Goal: Check status

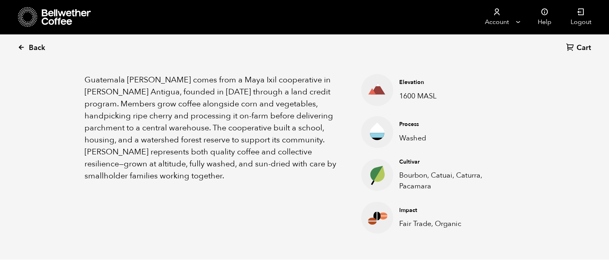
scroll to position [348, 426]
click at [32, 45] on span "Back" at bounding box center [37, 48] width 16 height 10
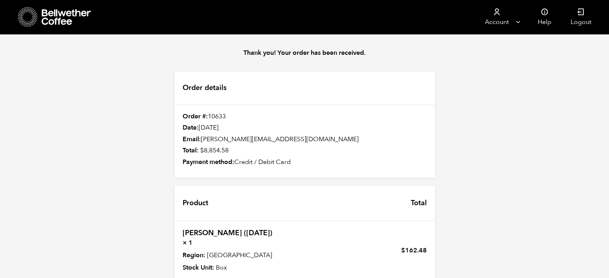
scroll to position [208, 0]
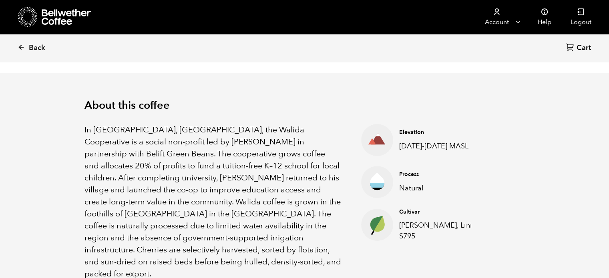
scroll to position [224, 0]
